Goal: Find specific page/section: Find specific page/section

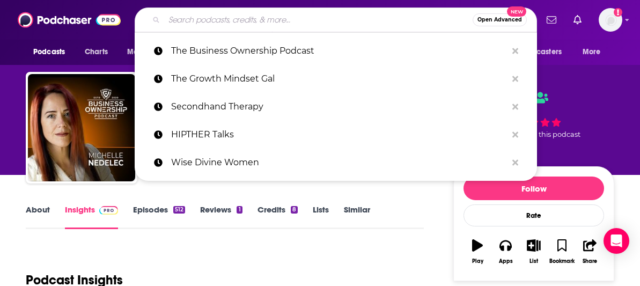
type input "Here are some stats: 300 Episodes over 8 years Globally Ranked Top 3% 3K-5K Mon…"
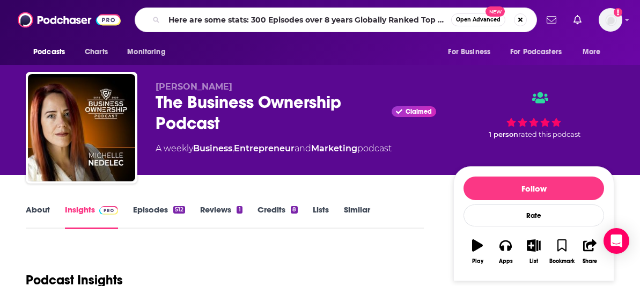
scroll to position [0, 107]
click at [229, 20] on input "Here are some stats: 300 Episodes over 8 years Globally Ranked Top 3% 3K-5K Mon…" at bounding box center [307, 19] width 287 height 17
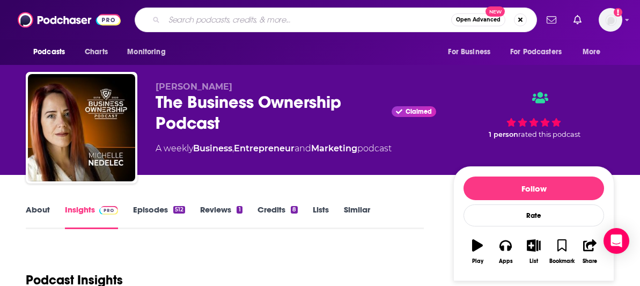
scroll to position [0, 0]
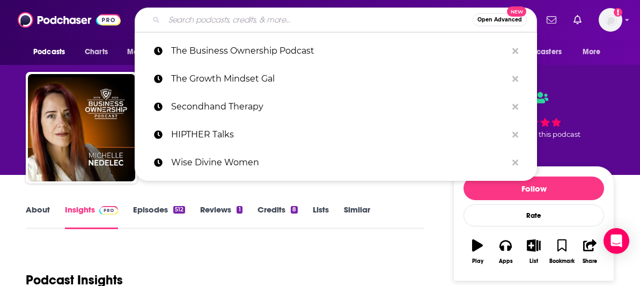
paste input "HIPTHER Talks"
type input "HIPTHER Talks"
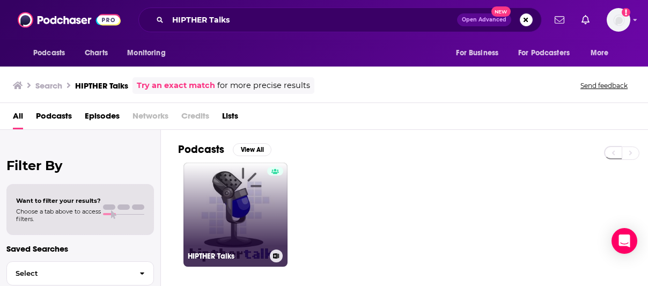
click at [261, 218] on link "HIPTHER Talks" at bounding box center [235, 214] width 104 height 104
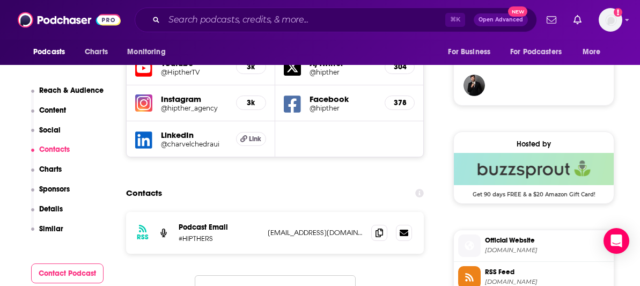
scroll to position [732, 0]
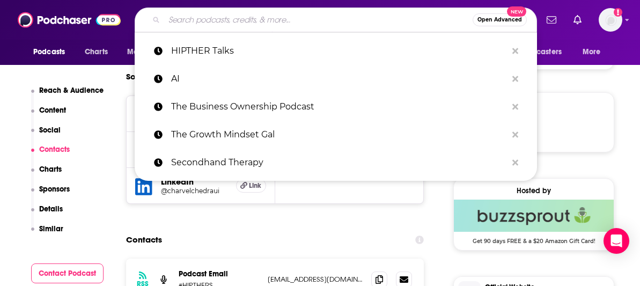
click at [234, 19] on input "Search podcasts, credits, & more..." at bounding box center [318, 19] width 308 height 17
paste input "The Business Ownership Podcast"
type input "The Business Ownership Podcast"
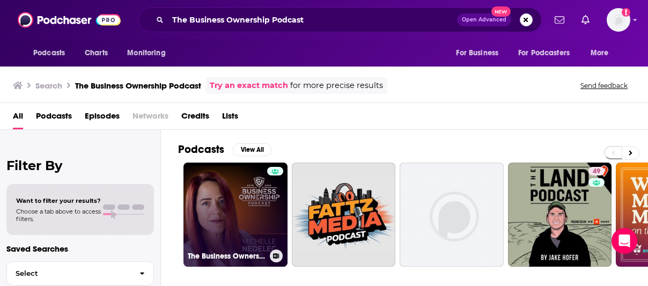
click at [222, 214] on link "The Business Ownership Podcast" at bounding box center [235, 214] width 104 height 104
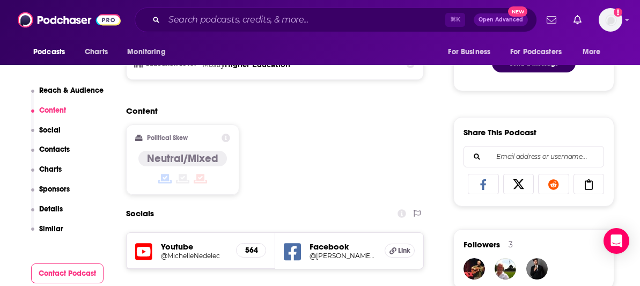
scroll to position [672, 0]
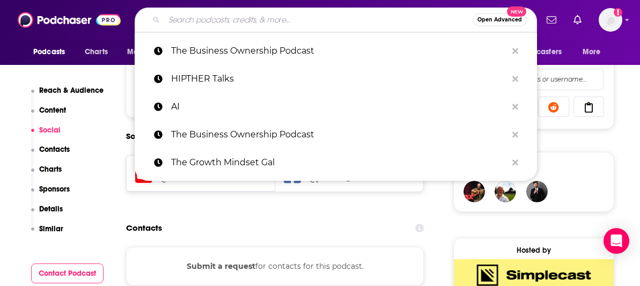
click at [228, 25] on input "Search podcasts, credits, & more..." at bounding box center [318, 19] width 308 height 17
paste input "Wise Divine Women Podcast Recording"
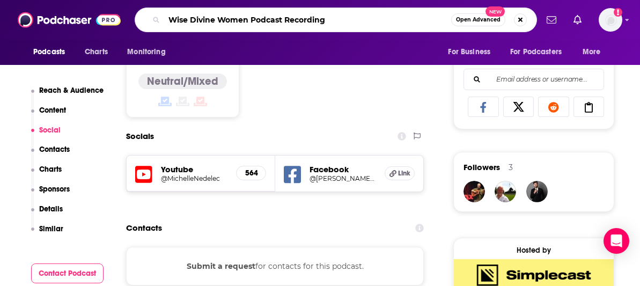
drag, startPoint x: 346, startPoint y: 19, endPoint x: 248, endPoint y: 23, distance: 98.2
click at [248, 23] on input "Wise Divine Women Podcast Recording" at bounding box center [307, 19] width 287 height 17
type input "Wise Divine Women"
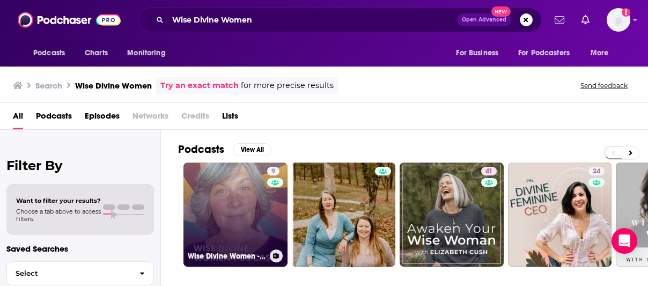
click at [250, 221] on link "9 Wise Divine Women -Libido -Menopause -[MEDICAL_DATA], Oh My! The Unfiltered T…" at bounding box center [235, 214] width 104 height 104
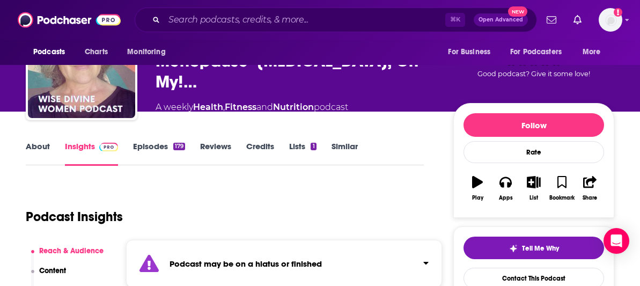
scroll to position [119, 0]
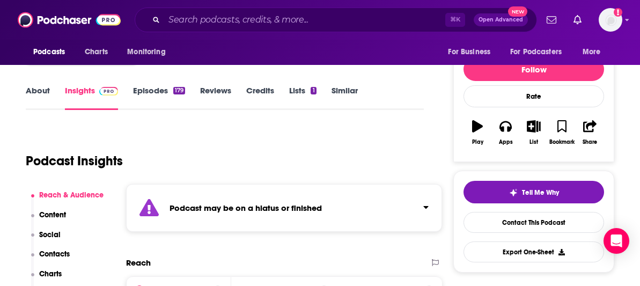
click at [33, 95] on link "About" at bounding box center [38, 97] width 24 height 25
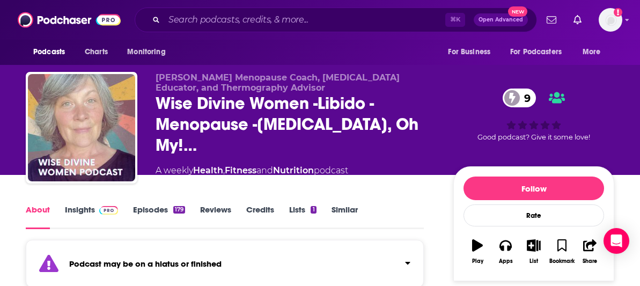
click at [83, 207] on link "Insights" at bounding box center [91, 216] width 53 height 25
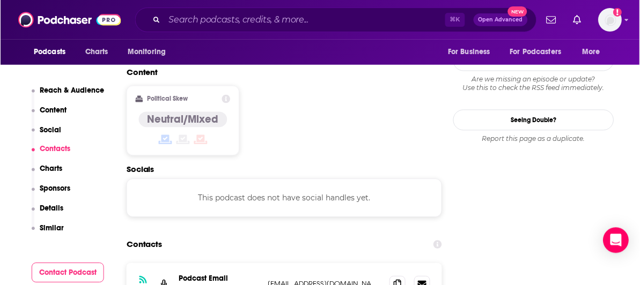
scroll to position [1005, 0]
